Goal: Transaction & Acquisition: Purchase product/service

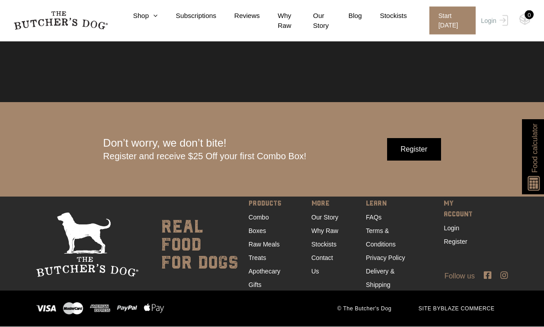
scroll to position [2709, 0]
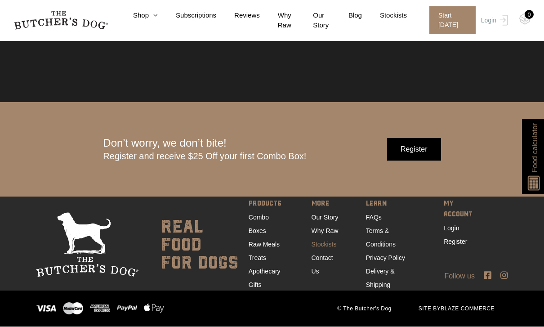
click at [331, 248] on link "Stockists" at bounding box center [324, 244] width 25 height 7
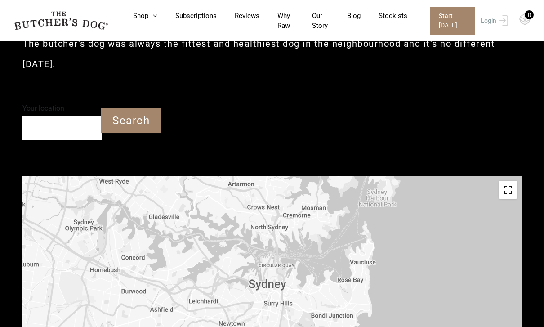
scroll to position [228, 0]
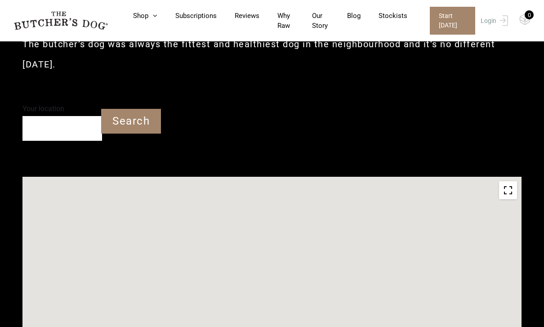
type input "3977"
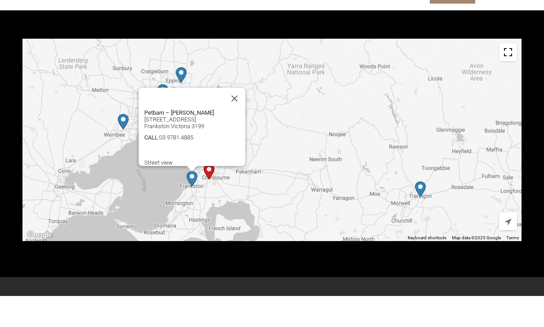
scroll to position [366, 0]
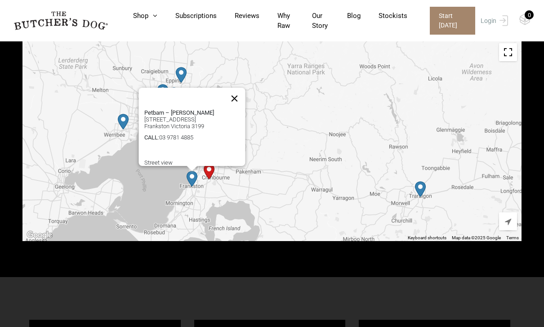
click at [239, 88] on button "Close" at bounding box center [235, 99] width 22 height 22
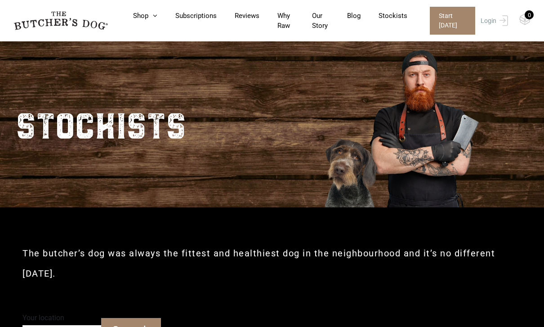
scroll to position [18, 0]
click at [139, 17] on link "Shop" at bounding box center [136, 16] width 42 height 10
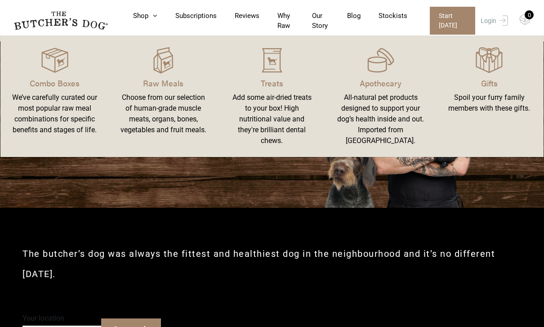
click at [49, 102] on div "We’ve carefully curated our most popular raw meal combinations for specific ben…" at bounding box center [54, 113] width 87 height 43
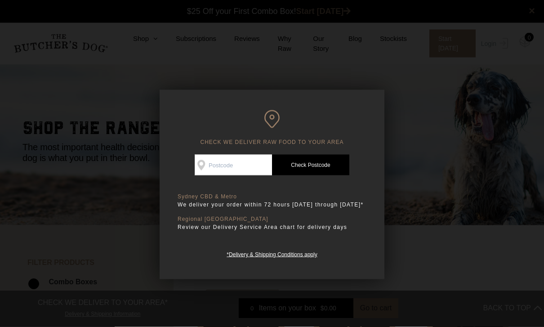
scroll to position [0, 0]
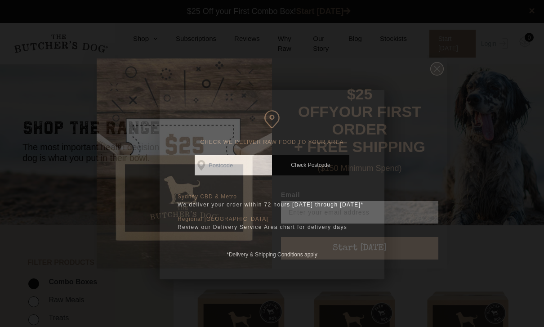
click at [436, 72] on icon "Close dialog" at bounding box center [437, 68] width 5 height 5
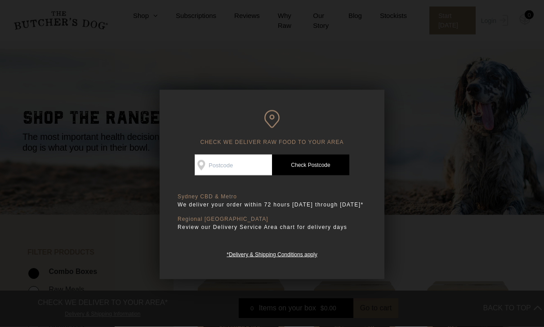
scroll to position [13, 0]
click at [418, 188] on div at bounding box center [272, 163] width 544 height 327
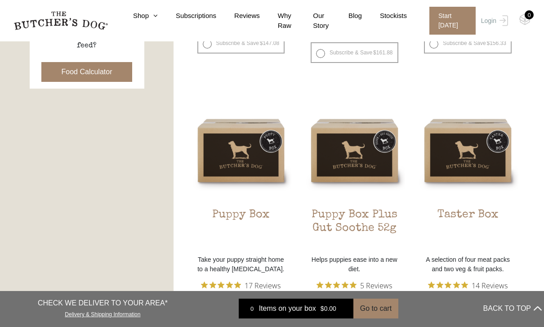
scroll to position [459, 0]
